Goal: Find specific page/section: Find specific page/section

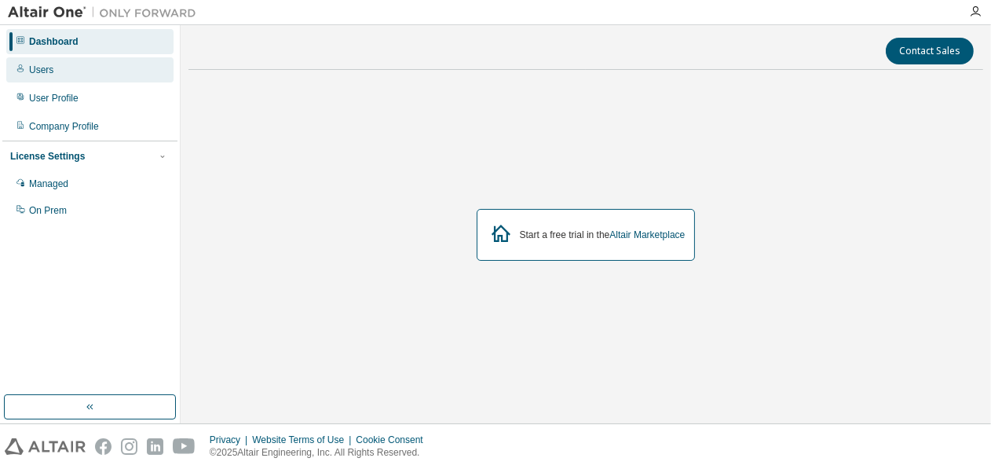
click at [63, 68] on div "Users" at bounding box center [89, 69] width 167 height 25
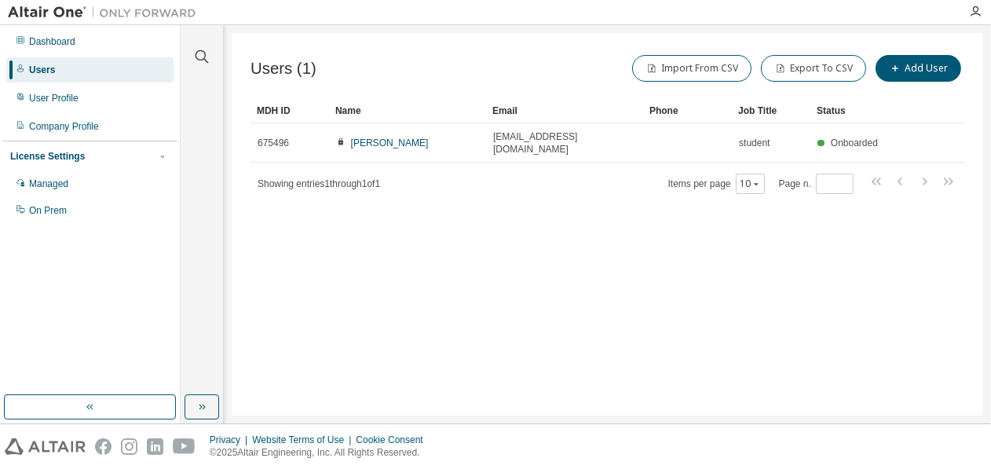
click at [343, 178] on span "Showing entries 1 through 1 of 1" at bounding box center [319, 183] width 123 height 11
